Goal: Book appointment/travel/reservation

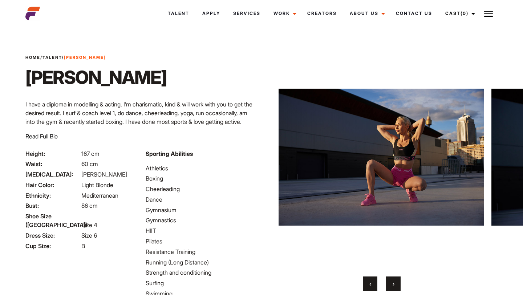
scroll to position [85, 0]
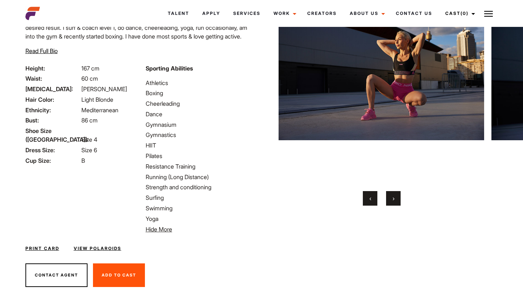
click at [242, 166] on li "Resistance Training" at bounding box center [201, 166] width 111 height 9
click at [65, 286] on button "Contact Agent" at bounding box center [56, 275] width 62 height 24
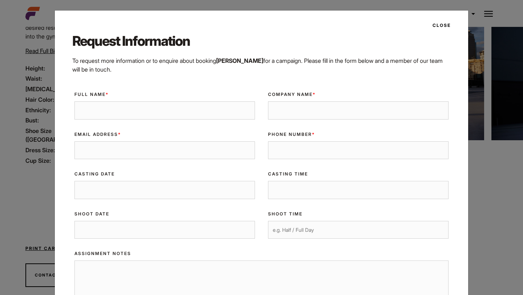
scroll to position [0, 0]
click at [168, 98] on div "Full Name *" at bounding box center [165, 105] width 194 height 40
click at [172, 112] on input "Full Name *" at bounding box center [164, 110] width 180 height 18
type input "[PERSON_NAME]"
click at [309, 113] on input "Company Name *" at bounding box center [358, 110] width 180 height 18
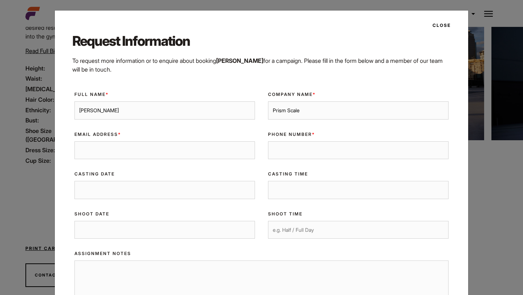
type input "Prism Scale"
click at [201, 147] on input "Email Address *" at bounding box center [164, 150] width 180 height 18
type input "[EMAIL_ADDRESS][DOMAIN_NAME]"
click at [307, 150] on input "Phone Number *" at bounding box center [358, 150] width 180 height 18
type input "0450455965"
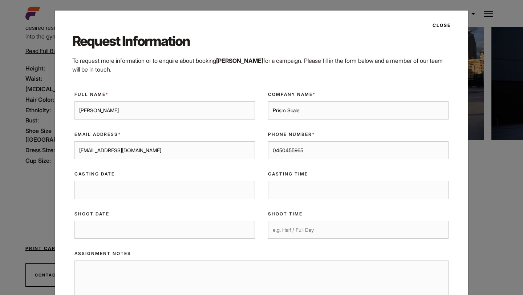
click at [284, 150] on input "0450455965" at bounding box center [358, 150] width 180 height 18
click at [216, 200] on div "Casting Date" at bounding box center [165, 185] width 194 height 40
click at [219, 232] on input "Shoot Date" at bounding box center [164, 230] width 180 height 18
type input "[DATE]"
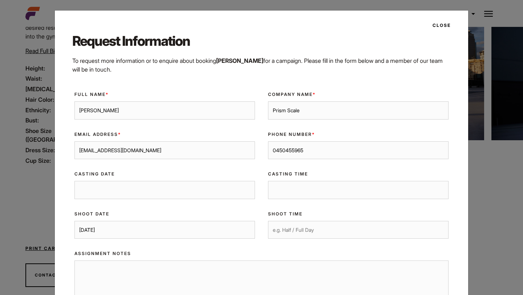
click at [328, 234] on input "Shoot Time" at bounding box center [358, 230] width 180 height 18
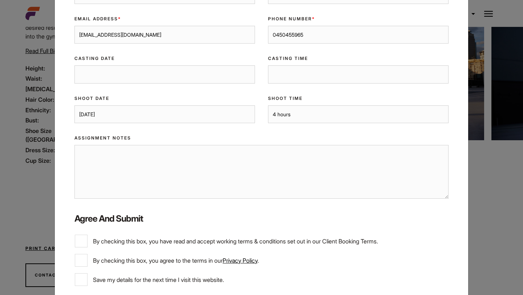
scroll to position [153, 0]
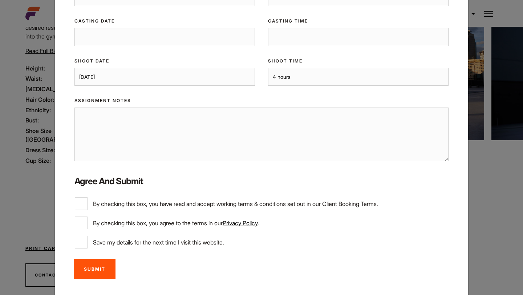
type input "4 hours"
click at [216, 130] on textarea "Assignment Notes" at bounding box center [261, 134] width 374 height 54
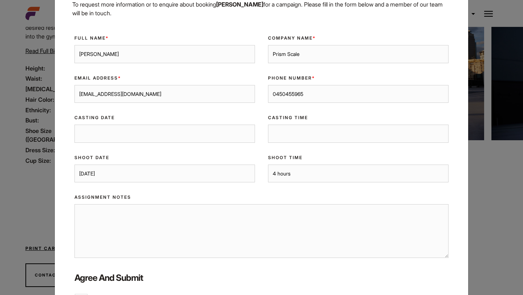
scroll to position [57, 0]
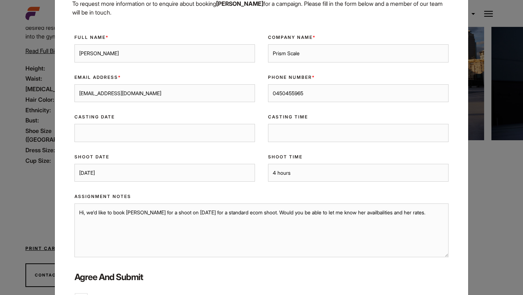
click at [356, 211] on textarea "Hi, we'd like to book [PERSON_NAME] for a shoot on [DATE] for a standard ecom s…" at bounding box center [261, 230] width 374 height 54
click at [355, 214] on textarea "Hi, we'd like to book [PERSON_NAME] for a shoot on [DATE] for a standard ecom s…" at bounding box center [261, 230] width 374 height 54
click at [413, 212] on textarea "Hi, we'd like to book [PERSON_NAME] for a shoot on [DATE] for a standard ecom s…" at bounding box center [261, 230] width 374 height 54
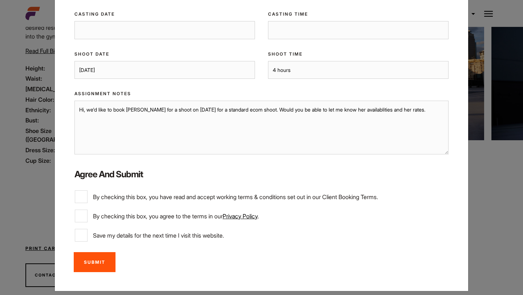
type textarea "Hi, we'd like to book [PERSON_NAME] for a shoot on [DATE] for a standard ecom s…"
click at [90, 199] on label "By checking this box, you have read and accept working terms & conditions set o…" at bounding box center [261, 196] width 373 height 13
click at [88, 199] on input "By checking this box, you have read and accept working terms & conditions set o…" at bounding box center [81, 196] width 13 height 13
checkbox input "true"
click at [91, 207] on div "Client Booking Terms * By checking this box, you have read and accept working t…" at bounding box center [261, 196] width 387 height 25
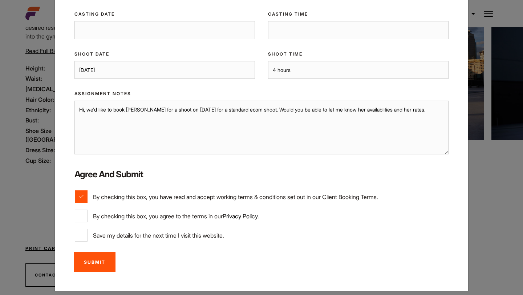
click at [91, 218] on label "By checking this box, you agree to the terms in our Privacy Policy ." at bounding box center [261, 216] width 373 height 13
click at [88, 218] on input "By checking this box, you agree to the terms in our Privacy Policy ." at bounding box center [81, 216] width 13 height 13
checkbox input "true"
click at [99, 258] on input "Submit" at bounding box center [95, 262] width 42 height 20
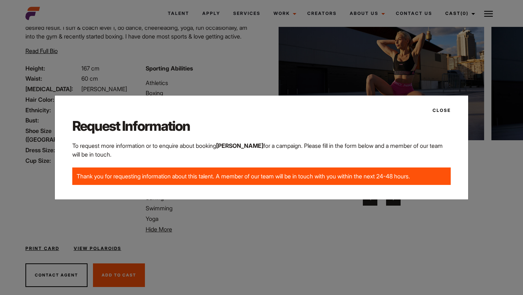
click at [293, 189] on div "Request Information To request more information or to enquire about booking [PE…" at bounding box center [261, 154] width 390 height 74
click at [440, 111] on button "Close" at bounding box center [439, 110] width 23 height 12
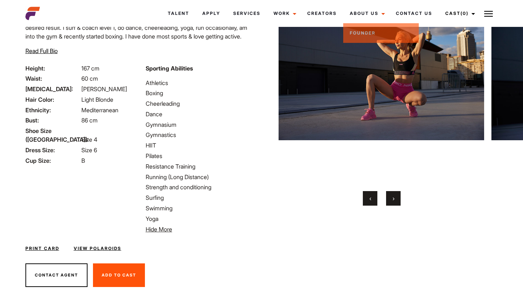
click at [244, 206] on li "Swimming" at bounding box center [201, 208] width 111 height 9
